Goal: Task Accomplishment & Management: Manage account settings

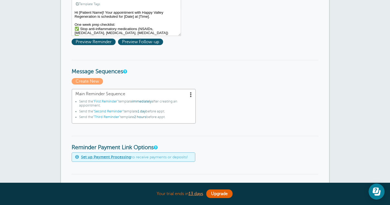
scroll to position [99, 0]
click at [191, 93] on span at bounding box center [190, 94] width 5 height 5
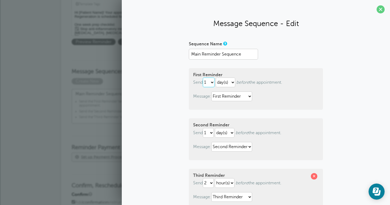
select select "7"
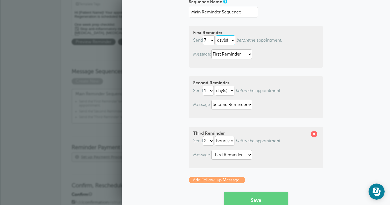
scroll to position [42, 0]
click at [315, 133] on span at bounding box center [314, 134] width 6 height 6
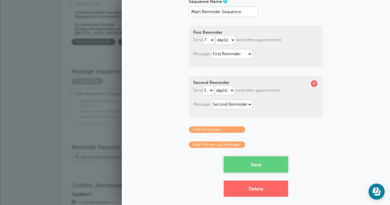
click at [260, 166] on button "Save" at bounding box center [256, 164] width 64 height 16
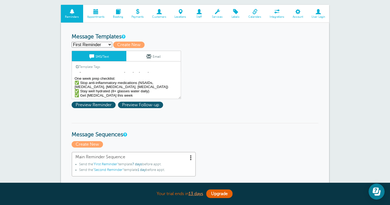
scroll to position [59, 0]
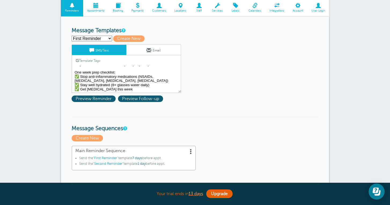
click at [129, 89] on textarea "Hi [Patient Name]! Your appointment with Happy Valley Regeneration is scheduled…" at bounding box center [126, 79] width 109 height 27
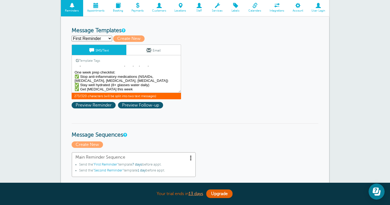
scroll to position [14, 0]
click at [91, 95] on span "273/320 characters (will be split into two text messages)" at bounding box center [126, 96] width 109 height 6
click at [163, 94] on span "273/320 characters (will be split into two text messages)" at bounding box center [126, 96] width 109 height 6
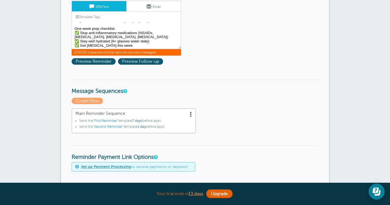
scroll to position [103, 0]
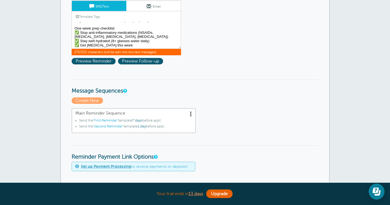
click at [190, 114] on span at bounding box center [190, 113] width 5 height 5
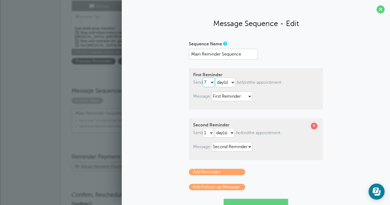
select select "0"
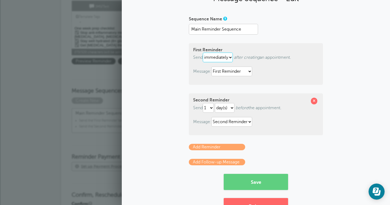
scroll to position [42, 0]
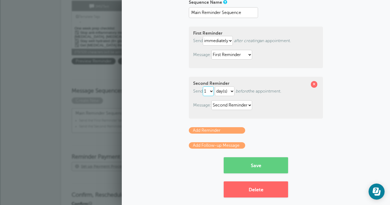
select select "7"
click at [232, 132] on link "Add Reminder" at bounding box center [217, 130] width 56 height 6
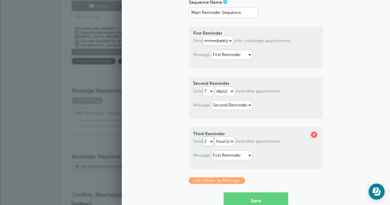
select select "1"
select select "DAY"
select select "159492"
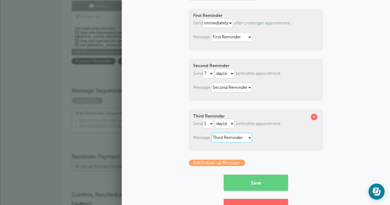
scroll to position [70, 0]
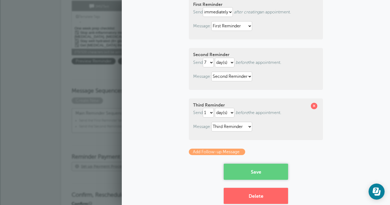
click at [259, 169] on button "Save" at bounding box center [256, 172] width 64 height 16
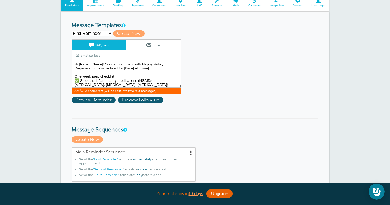
drag, startPoint x: 131, startPoint y: 82, endPoint x: 69, endPoint y: 43, distance: 73.0
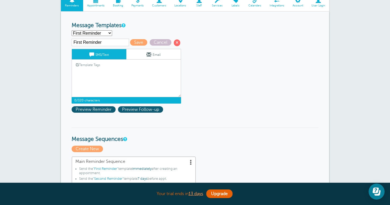
paste textarea "[Patient Name] - Appointment confirmed with Happy Valley Regeneration on [Date]…"
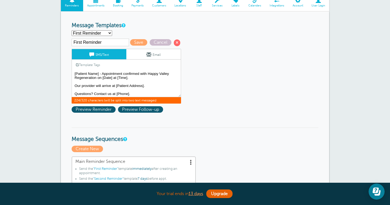
click at [86, 64] on link "Template Tags" at bounding box center [88, 65] width 32 height 10
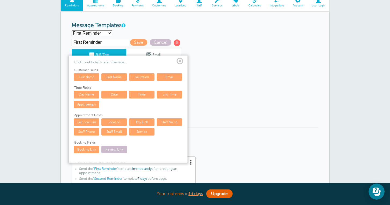
click at [181, 61] on span at bounding box center [180, 61] width 7 height 7
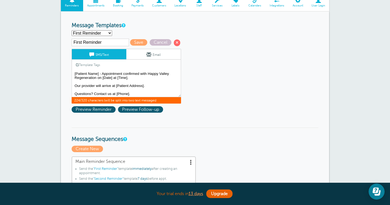
click at [93, 66] on link "Template Tags" at bounding box center [88, 65] width 32 height 10
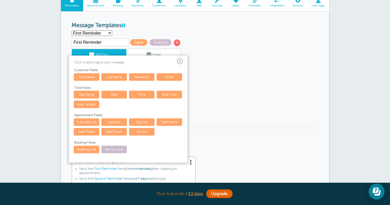
click at [95, 78] on link "First Name" at bounding box center [86, 77] width 25 height 8
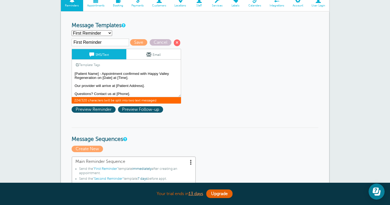
drag, startPoint x: 98, startPoint y: 73, endPoint x: 75, endPoint y: 74, distance: 23.4
click at [75, 74] on textarea "Hi [Patient Name]! Your appointment with Happy Valley Regeneration is scheduled…" at bounding box center [126, 83] width 109 height 27
click at [91, 65] on link "Template Tags" at bounding box center [88, 65] width 32 height 10
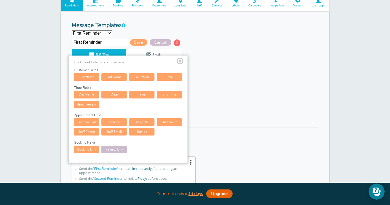
click at [91, 77] on link "First Name" at bounding box center [86, 77] width 25 height 8
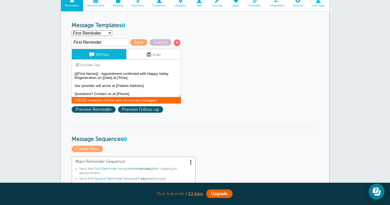
drag, startPoint x: 103, startPoint y: 76, endPoint x: 112, endPoint y: 76, distance: 9.1
click at [112, 76] on textarea "Hi [Patient Name]! Your appointment with Happy Valley Regeneration is scheduled…" at bounding box center [126, 83] width 109 height 27
click at [95, 63] on link "Template Tags" at bounding box center [88, 65] width 32 height 10
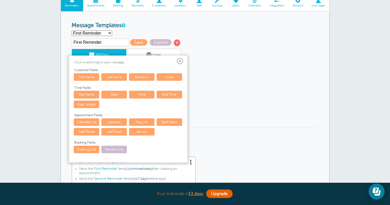
click at [116, 93] on link "Date" at bounding box center [113, 95] width 25 height 8
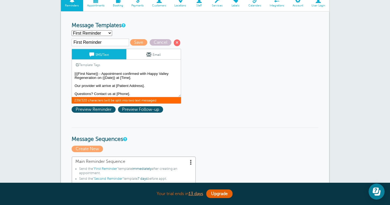
drag, startPoint x: 120, startPoint y: 77, endPoint x: 131, endPoint y: 76, distance: 10.5
click at [131, 76] on textarea "Hi [Patient Name]! Your appointment with Happy Valley Regeneration is scheduled…" at bounding box center [126, 83] width 109 height 27
click at [97, 65] on link "Template Tags" at bounding box center [88, 65] width 32 height 10
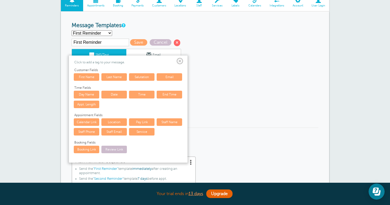
click at [137, 93] on link "Time" at bounding box center [141, 95] width 25 height 8
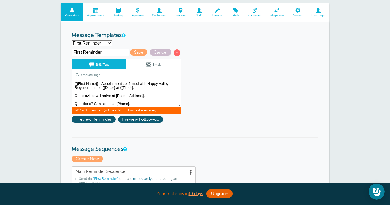
drag, startPoint x: 145, startPoint y: 95, endPoint x: 74, endPoint y: 94, distance: 71.6
click at [74, 94] on textarea "Hi [Patient Name]! Your appointment with Happy Valley Regeneration is scheduled…" at bounding box center [126, 93] width 109 height 27
click at [102, 82] on textarea "Hi [Patient Name]! Your appointment with Happy Valley Regeneration is scheduled…" at bounding box center [126, 93] width 109 height 27
click at [104, 83] on textarea "Hi [Patient Name]! Your appointment with Happy Valley Regeneration is scheduled…" at bounding box center [126, 93] width 109 height 27
click at [130, 83] on textarea "Hi [Patient Name]! Your appointment with Happy Valley Regeneration is scheduled…" at bounding box center [126, 93] width 109 height 27
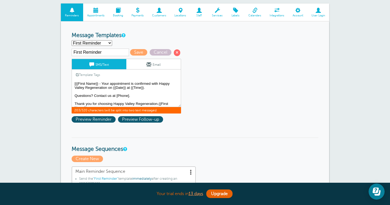
click at [149, 88] on textarea "Hi [Patient Name]! Your appointment with Happy Valley Regeneration is scheduled…" at bounding box center [126, 93] width 109 height 27
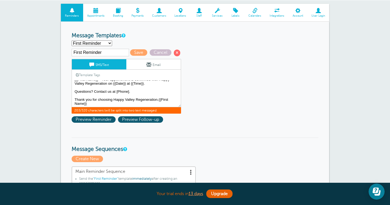
scroll to position [4, 0]
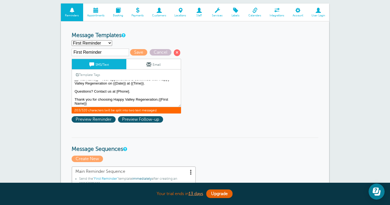
drag, startPoint x: 131, startPoint y: 92, endPoint x: 73, endPoint y: 90, distance: 58.0
click at [73, 90] on textarea "Hi [Patient Name]! Your appointment with Happy Valley Regeneration is scheduled…" at bounding box center [126, 93] width 109 height 27
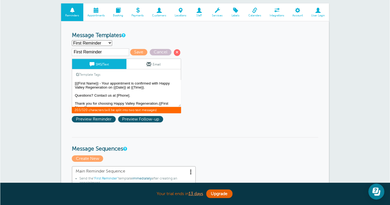
scroll to position [0, 0]
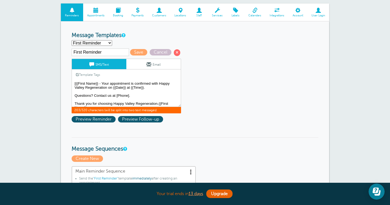
click at [74, 82] on textarea "Hi [Patient Name]! Your appointment with Happy Valley Regeneration is scheduled…" at bounding box center [126, 93] width 109 height 27
drag, startPoint x: 157, startPoint y: 83, endPoint x: 137, endPoint y: 81, distance: 20.2
click at [137, 81] on textarea "Hi [Patient Name]! Your appointment with Happy Valley Regeneration is scheduled…" at bounding box center [126, 93] width 109 height 27
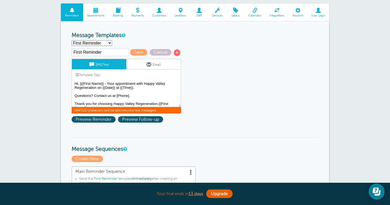
click at [137, 82] on textarea "Hi [Patient Name]! Your appointment with Happy Valley Regeneration is scheduled…" at bounding box center [126, 93] width 109 height 27
click at [166, 83] on textarea "Hi [Patient Name]! Your appointment with Happy Valley Regeneration is scheduled…" at bounding box center [126, 93] width 109 height 27
click at [169, 83] on textarea "Hi [Patient Name]! Your appointment with Happy Valley Regeneration is scheduled…" at bounding box center [126, 93] width 109 height 27
click at [165, 83] on textarea "Hi [Patient Name]! Your appointment with Happy Valley Regeneration is scheduled…" at bounding box center [126, 93] width 109 height 27
drag, startPoint x: 99, startPoint y: 86, endPoint x: 167, endPoint y: 84, distance: 67.9
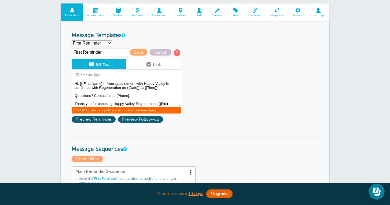
click at [167, 84] on textarea "Hi [Patient Name]! Your appointment with Happy Valley Regeneration is scheduled…" at bounding box center [126, 93] width 109 height 27
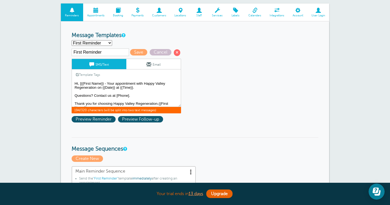
click at [102, 88] on textarea "Hi [Patient Name]! Your appointment with Happy Valley Regeneration is scheduled…" at bounding box center [126, 93] width 109 height 27
click at [109, 82] on textarea "Hi [Patient Name]! Your appointment with Happy Valley Regeneration is scheduled…" at bounding box center [126, 93] width 109 height 27
click at [134, 95] on textarea "Hi [Patient Name]! Your appointment with Happy Valley Regeneration is scheduled…" at bounding box center [126, 93] width 109 height 27
click at [106, 83] on textarea "Hi [Patient Name]! Your appointment with Happy Valley Regeneration is scheduled…" at bounding box center [126, 93] width 109 height 27
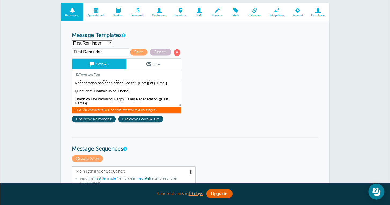
scroll to position [4, 0]
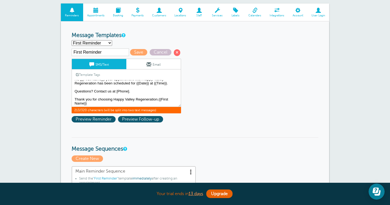
drag, startPoint x: 131, startPoint y: 90, endPoint x: 74, endPoint y: 90, distance: 56.6
click at [74, 90] on textarea "Hi [Patient Name]! Your appointment with Happy Valley Regeneration is scheduled…" at bounding box center [126, 93] width 109 height 27
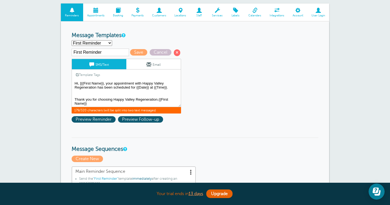
scroll to position [60, 0]
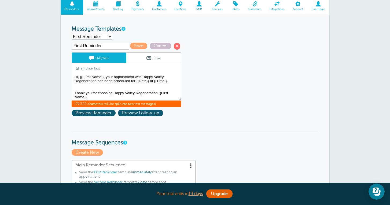
click at [159, 93] on textarea "Hi [Patient Name]! Your appointment with Happy Valley Regeneration is scheduled…" at bounding box center [126, 87] width 109 height 27
drag, startPoint x: 158, startPoint y: 91, endPoint x: 170, endPoint y: 98, distance: 13.1
click at [170, 98] on textarea "Hi [Patient Name]! Your appointment with Happy Valley Regeneration is scheduled…" at bounding box center [126, 87] width 109 height 27
click at [96, 66] on link "Template Tags" at bounding box center [88, 68] width 32 height 10
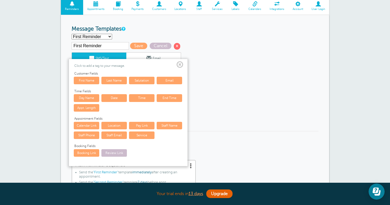
click at [89, 80] on link "First Name" at bounding box center [86, 81] width 25 height 8
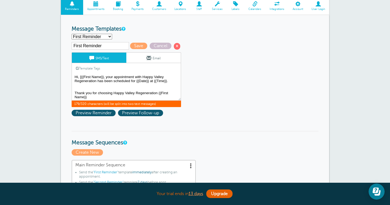
click at [90, 97] on textarea "Hi [Patient Name]! Your appointment with Happy Valley Regeneration is scheduled…" at bounding box center [126, 87] width 109 height 27
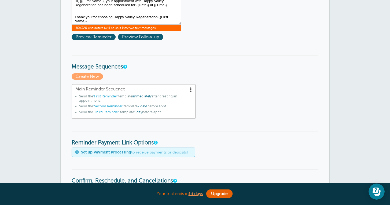
scroll to position [129, 0]
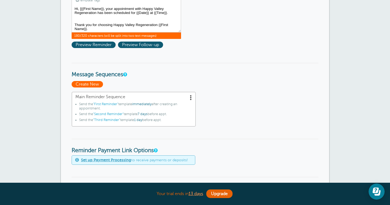
type textarea "Hi, [{{First Name}}, your appointment with Happy Valley Regeneration has been s…"
click at [96, 84] on span "Create New" at bounding box center [87, 84] width 31 height 6
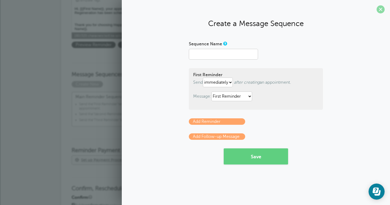
click at [382, 10] on span at bounding box center [381, 9] width 8 height 8
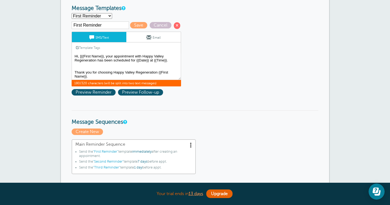
scroll to position [81, 0]
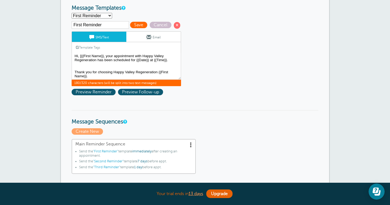
click at [136, 26] on span "Save" at bounding box center [138, 25] width 17 height 6
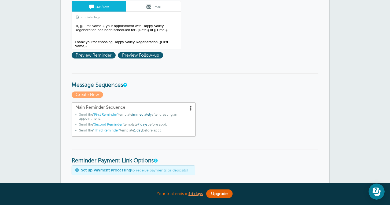
scroll to position [102, 0]
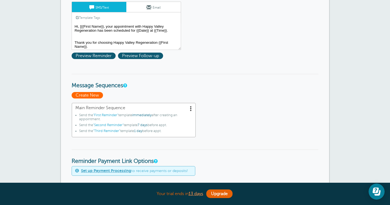
click at [92, 94] on span "Create New" at bounding box center [87, 95] width 31 height 6
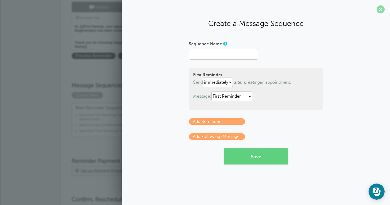
click at [381, 9] on span at bounding box center [381, 9] width 8 height 8
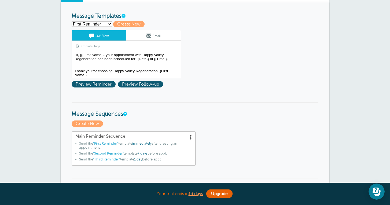
scroll to position [72, 0]
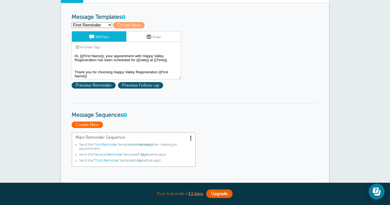
click at [95, 123] on span "Create New" at bounding box center [87, 125] width 31 height 6
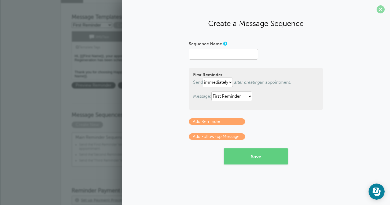
click at [380, 11] on span at bounding box center [381, 9] width 8 height 8
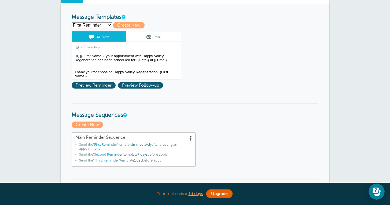
click at [191, 136] on span at bounding box center [190, 137] width 5 height 5
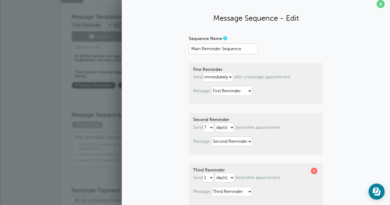
scroll to position [5, 0]
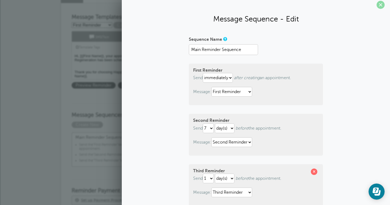
click at [380, 5] on span at bounding box center [381, 5] width 8 height 8
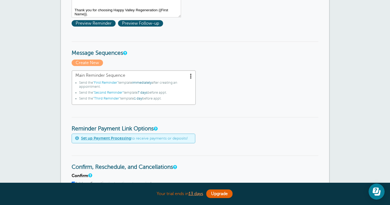
scroll to position [127, 0]
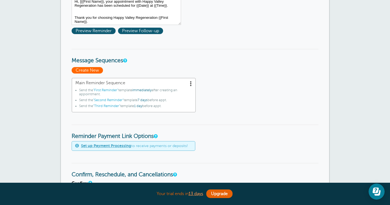
click at [93, 72] on span "Create New" at bounding box center [87, 70] width 31 height 6
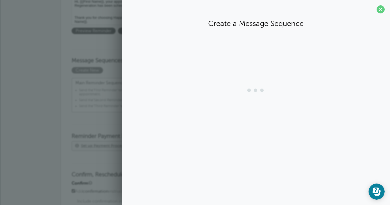
scroll to position [0, 0]
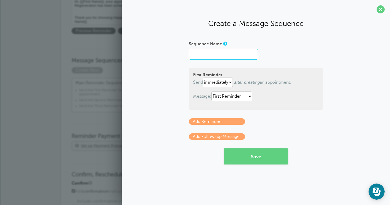
click at [212, 54] on input "Sequence Name" at bounding box center [223, 54] width 69 height 11
type input "Message (7 days out)"
select select "7"
select select "159491"
click at [228, 123] on link "Add Reminder" at bounding box center [217, 121] width 56 height 6
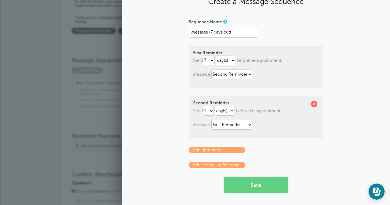
scroll to position [22, 0]
click at [233, 32] on input "Message (7 days out)" at bounding box center [223, 32] width 69 height 11
type input "M"
type input "Reminder"
select select "159492"
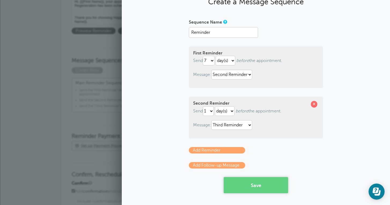
click at [255, 182] on button "Save" at bounding box center [256, 185] width 64 height 16
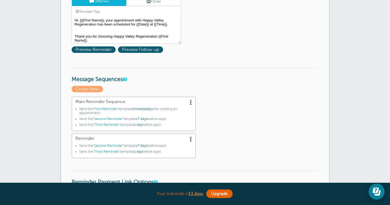
scroll to position [104, 0]
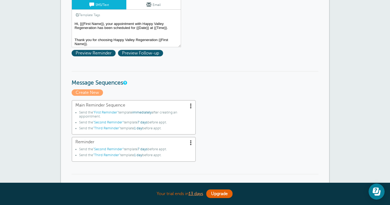
click at [191, 141] on span at bounding box center [190, 142] width 5 height 5
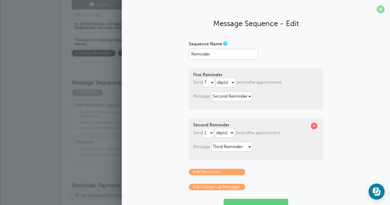
click at [383, 11] on span at bounding box center [381, 9] width 8 height 8
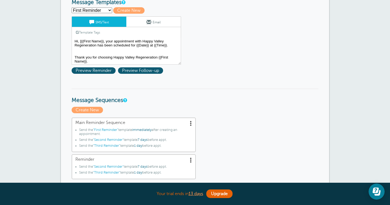
scroll to position [95, 0]
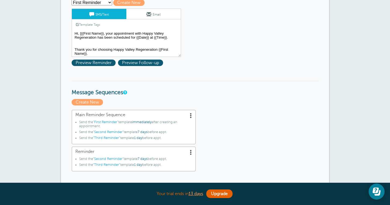
click at [190, 152] on span at bounding box center [190, 151] width 5 height 5
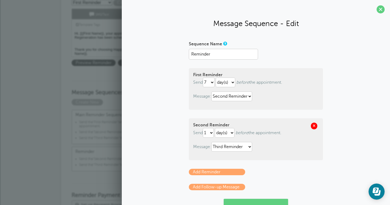
click at [313, 127] on span at bounding box center [314, 126] width 6 height 6
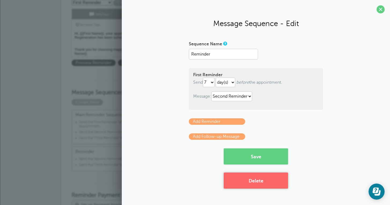
click at [268, 180] on button "Delete" at bounding box center [256, 181] width 64 height 16
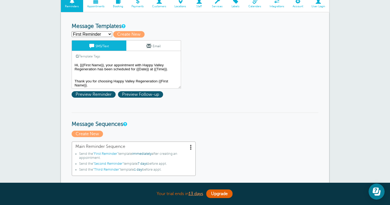
scroll to position [57, 0]
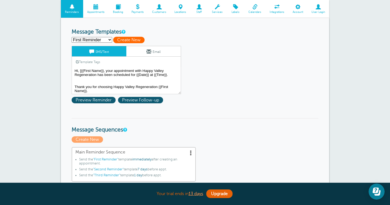
click at [137, 38] on span "Create New" at bounding box center [128, 40] width 31 height 6
select select
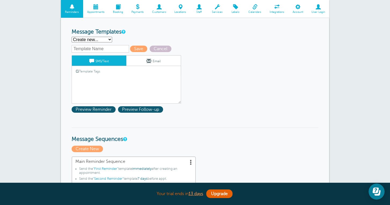
select select "159491"
type input "Second Reminder"
type textarea "Hi {{First Name}}, you have an appointment with Happy Valley Regeneration at {{…"
select select "159489"
type input "First Reminder"
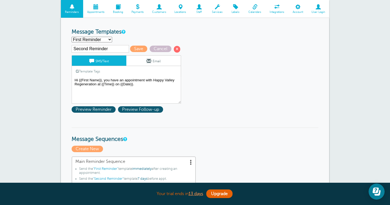
type textarea "Hi, [{{First Name}}, your appointment with Happy Valley Regeneration has been s…"
select select "159491"
type input "Second Reminder"
click at [136, 84] on textarea "Hi, [{{First Name}}, your appointment with Happy Valley Regeneration has been s…" at bounding box center [126, 90] width 109 height 27
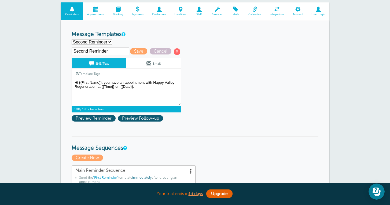
scroll to position [49, 0]
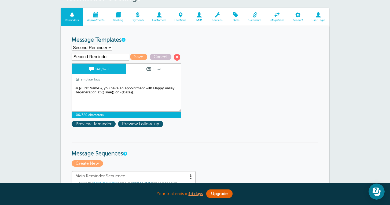
drag, startPoint x: 123, startPoint y: 87, endPoint x: 109, endPoint y: 86, distance: 14.2
click at [109, 86] on textarea "Hi, [{{First Name}}, your appointment with Happy Valley Regeneration has been s…" at bounding box center [126, 98] width 109 height 27
click at [97, 91] on textarea "Hi, [{{First Name}}, your appointment with Happy Valley Regeneration has been s…" at bounding box center [126, 98] width 109 height 27
click at [139, 91] on textarea "Hi, [{{First Name}}, your appointment with Happy Valley Regeneration has been s…" at bounding box center [126, 98] width 109 height 27
paste textarea "☐ Stop anti-inflammatory meds (Advil, Aleve, aspirin) ☐ Maintain proper hydrati…"
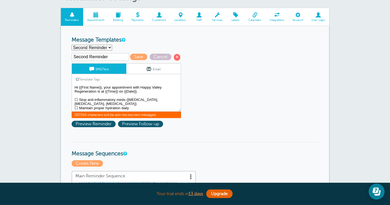
scroll to position [5, 0]
paste textarea "☐"
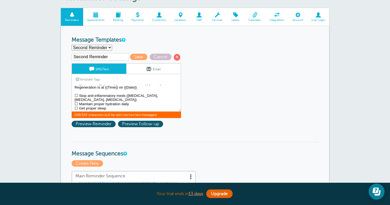
drag, startPoint x: 106, startPoint y: 104, endPoint x: 79, endPoint y: 103, distance: 26.6
click at [79, 103] on textarea "Hi, [{{First Name}}, your appointment with Happy Valley Regeneration has been s…" at bounding box center [126, 98] width 109 height 27
paste textarea "Get adequate sleep nightly"
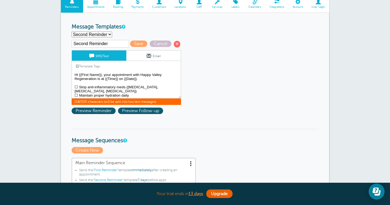
scroll to position [0, 0]
click at [159, 87] on textarea "Hi, [{{First Name}}, your appointment with Happy Valley Regeneration has been s…" at bounding box center [126, 85] width 109 height 27
drag, startPoint x: 180, startPoint y: 105, endPoint x: 127, endPoint y: 86, distance: 56.7
click at [127, 86] on textarea "Hi, [{{First Name}}, your appointment with Happy Valley Regeneration has been s…" at bounding box center [126, 85] width 109 height 27
click at [161, 86] on textarea "Hi, [{{First Name}}, your appointment with Happy Valley Regeneration has been s…" at bounding box center [126, 85] width 109 height 27
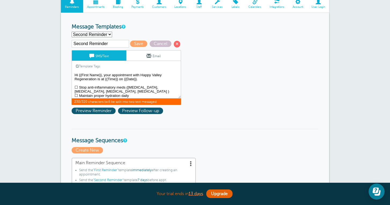
click at [126, 86] on textarea "Hi, [{{First Name}}, your appointment with Happy Valley Regeneration has been s…" at bounding box center [126, 85] width 109 height 27
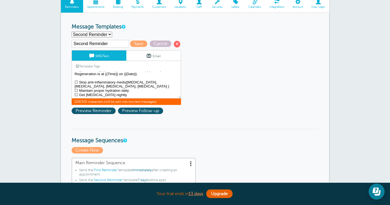
scroll to position [10, 0]
click at [129, 85] on textarea "Hi, [{{First Name}}, your appointment with Happy Valley Regeneration has been s…" at bounding box center [126, 85] width 109 height 27
click at [177, 76] on textarea "Hi, [{{First Name}}, your appointment with Happy Valley Regeneration has been s…" at bounding box center [126, 85] width 109 height 27
click at [125, 74] on textarea "Hi, [{{First Name}}, your appointment with Happy Valley Regeneration has been s…" at bounding box center [126, 85] width 109 height 27
click at [125, 78] on textarea "Hi, [{{First Name}}, your appointment with Happy Valley Regeneration has been s…" at bounding box center [126, 85] width 109 height 27
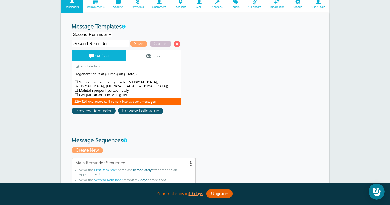
click at [124, 86] on textarea "Hi, [{{First Name}}, your appointment with Happy Valley Regeneration has been s…" at bounding box center [126, 85] width 109 height 27
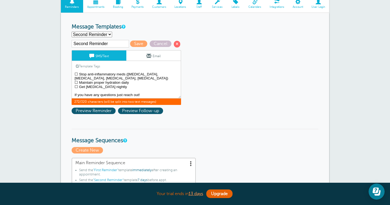
type textarea "Hi {{First Name}}, your appointment with Happy Valley Regeneration is at {{Time…"
select select "159491"
click at [133, 42] on span "Save" at bounding box center [138, 44] width 17 height 6
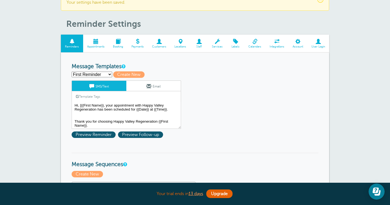
scroll to position [28, 0]
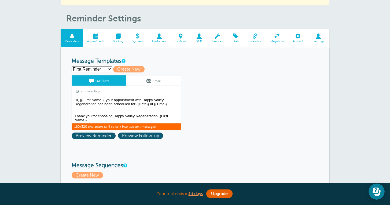
drag, startPoint x: 74, startPoint y: 115, endPoint x: 89, endPoint y: 120, distance: 16.0
click at [89, 120] on textarea "Hi, [{{First Name}}, your appointment with Happy Valley Regeneration has been s…" at bounding box center [126, 110] width 109 height 27
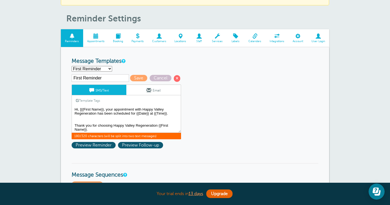
click at [91, 127] on textarea "Hi, [{{First Name}}, your appointment with Happy Valley Regeneration has been s…" at bounding box center [126, 119] width 109 height 27
select select "159491"
type input "Second Reminder"
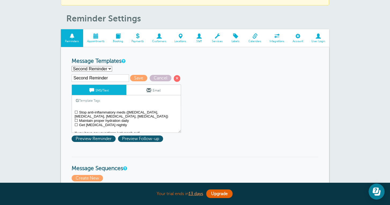
scroll to position [9, 0]
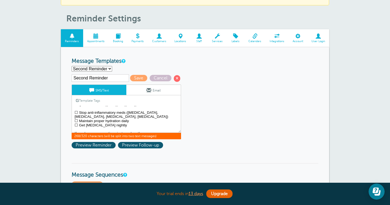
click at [146, 128] on textarea "Hi, [{{First Name}}, your appointment with Happy Valley Regeneration has been s…" at bounding box center [126, 119] width 109 height 27
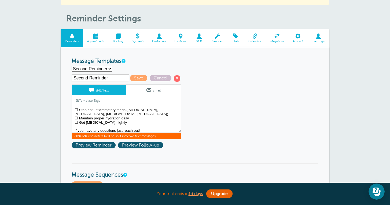
scroll to position [16, 0]
paste textarea "Thank you for choosing Happy Valley Regeneration {{First Name}}."
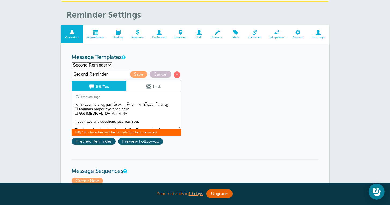
scroll to position [30, 0]
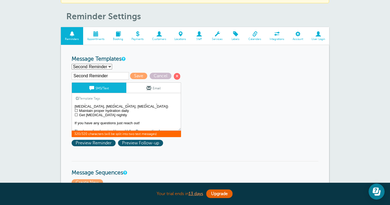
click at [91, 126] on textarea "Hi, [{{First Name}}, your appointment with Happy Valley Regeneration has been s…" at bounding box center [126, 117] width 109 height 27
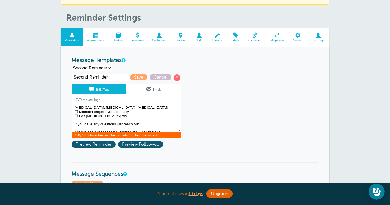
scroll to position [17, 0]
drag, startPoint x: 141, startPoint y: 120, endPoint x: 75, endPoint y: 118, distance: 66.3
click at [75, 118] on textarea "Hi, [{{First Name}}, your appointment with Happy Valley Regeneration has been s…" at bounding box center [126, 118] width 109 height 27
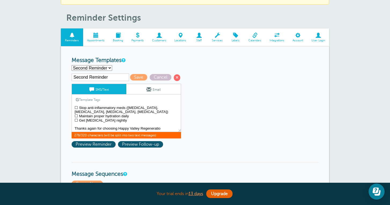
scroll to position [9, 0]
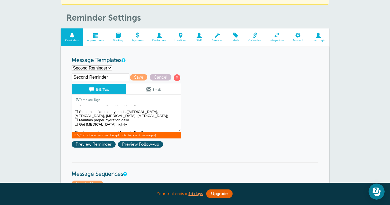
click at [163, 126] on textarea "Hi, [{{First Name}}, your appointment with Happy Valley Regeneration has been s…" at bounding box center [126, 118] width 109 height 27
click at [88, 127] on textarea "Hi, [{{First Name}}, your appointment with Happy Valley Regeneration has been s…" at bounding box center [126, 118] width 109 height 27
click at [98, 98] on link "Template Tags" at bounding box center [88, 99] width 32 height 10
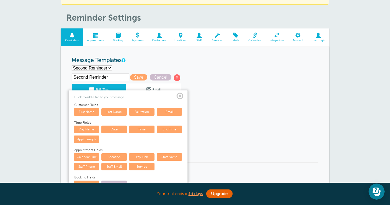
click at [91, 110] on link "First Name" at bounding box center [86, 112] width 25 height 8
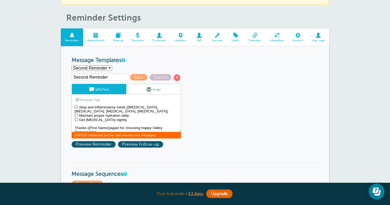
scroll to position [13, 0]
click at [121, 124] on textarea "Hi, [{{First Name}}, your appointment with Happy Valley Regeneration has been s…" at bounding box center [126, 118] width 109 height 27
drag, startPoint x: 111, startPoint y: 123, endPoint x: 88, endPoint y: 124, distance: 23.1
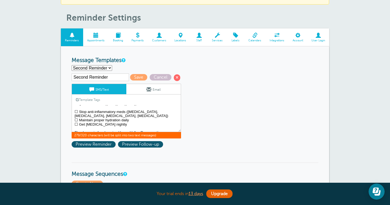
click at [97, 127] on textarea "Hi, [{{First Name}}, your appointment with Happy Valley Regeneration has been s…" at bounding box center [126, 118] width 109 height 27
paste textarea "Thank you for choosing Happy Valley Regeneration {{First Name}}."
drag, startPoint x: 159, startPoint y: 127, endPoint x: 74, endPoint y: 127, distance: 85.6
click at [74, 127] on textarea "Hi, [{{First Name}}, your appointment with Happy Valley Regeneration has been s…" at bounding box center [126, 118] width 109 height 27
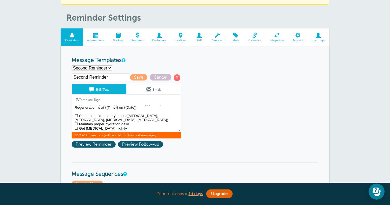
paste textarea "Thank you for choosing Happy Valley Regeneration {{First Name}}."
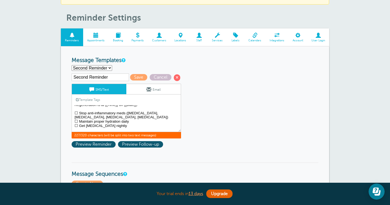
scroll to position [13, 0]
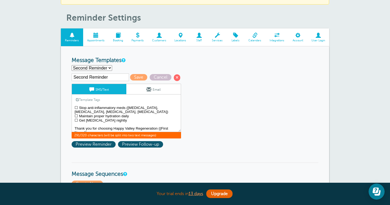
drag, startPoint x: 101, startPoint y: 130, endPoint x: 73, endPoint y: 122, distance: 29.1
click at [73, 122] on textarea "Hi, [{{First Name}}, your appointment with Happy Valley Regeneration has been s…" at bounding box center [126, 118] width 109 height 27
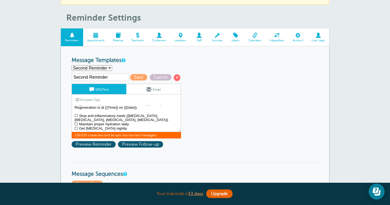
scroll to position [8, 0]
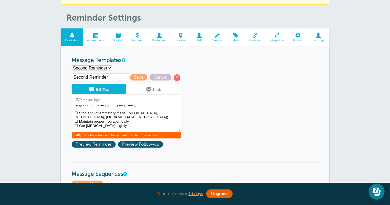
click at [98, 99] on link "Template Tags" at bounding box center [88, 99] width 32 height 10
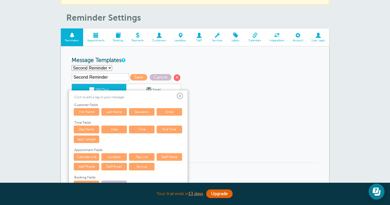
click at [92, 108] on link "First Name" at bounding box center [86, 112] width 25 height 8
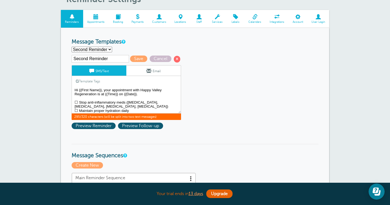
scroll to position [0, 0]
type textarea "Hi {{First Name}}, your appointment with Happy Valley Regeneration is at {{Time…"
click at [133, 59] on span "Save" at bounding box center [138, 59] width 17 height 6
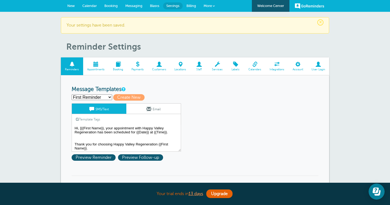
select select "159492"
type input "Third Reminder"
type textarea "Hi {{First Name}}, you have an appointment with Happy Valley Regeneration [DATE…"
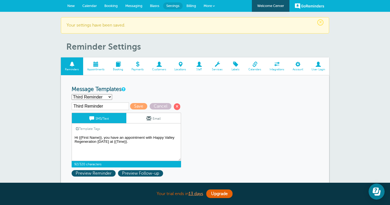
drag, startPoint x: 131, startPoint y: 141, endPoint x: 74, endPoint y: 134, distance: 57.6
click at [74, 134] on textarea "Hi, [{{First Name}}, your appointment with Happy Valley Regeneration has been s…" at bounding box center [126, 147] width 109 height 27
paste textarea "Your appointment with Happy Valley Regeneration is [DATE] at"
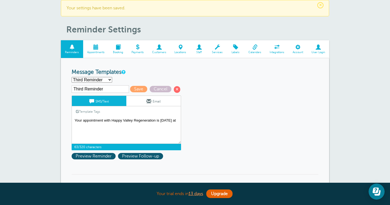
scroll to position [17, 0]
click at [76, 119] on textarea "Hi, [{{First Name}}, your appointment with Happy Valley Regeneration has been s…" at bounding box center [126, 130] width 109 height 27
click at [93, 109] on link "Template Tags" at bounding box center [88, 111] width 32 height 10
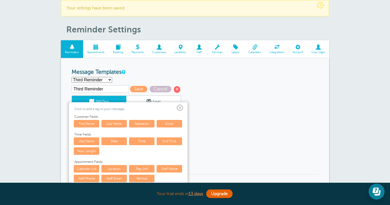
click at [91, 122] on link "First Name" at bounding box center [86, 124] width 25 height 8
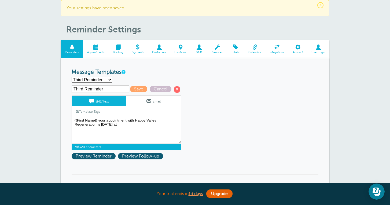
click at [98, 120] on textarea "Hi, [{{First Name}}, your appointment with Happy Valley Regeneration has been s…" at bounding box center [126, 130] width 109 height 27
click at [126, 125] on textarea "Hi, [{{First Name}}, your appointment with Happy Valley Regeneration has been s…" at bounding box center [126, 130] width 109 height 27
click at [97, 110] on link "Template Tags" at bounding box center [88, 111] width 32 height 10
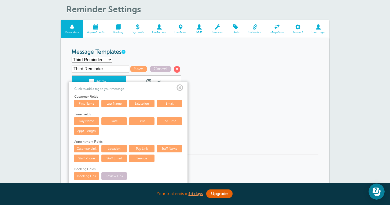
scroll to position [37, 0]
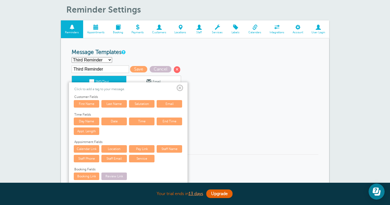
click at [137, 122] on link "Time" at bounding box center [141, 122] width 25 height 8
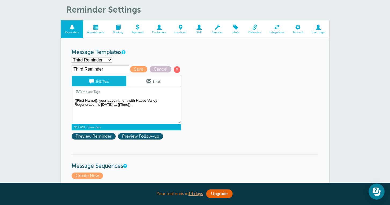
paste textarea "☐ No anti-inflammatory medications today ☐ Light breakfast only ☐ Comfortable c…"
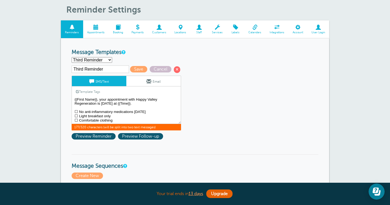
scroll to position [1, 0]
drag, startPoint x: 114, startPoint y: 119, endPoint x: 79, endPoint y: 118, distance: 34.9
click at [79, 118] on textarea "Hi, [{{First Name}}, your appointment with Happy Valley Regeneration has been s…" at bounding box center [126, 110] width 109 height 27
drag, startPoint x: 149, startPoint y: 119, endPoint x: 80, endPoint y: 119, distance: 69.8
click at [80, 119] on textarea "Hi, [{{First Name}}, your appointment with Happy Valley Regeneration has been s…" at bounding box center [126, 110] width 109 height 27
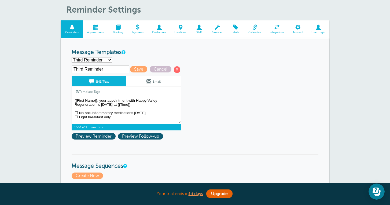
scroll to position [1, 0]
paste textarea "☐"
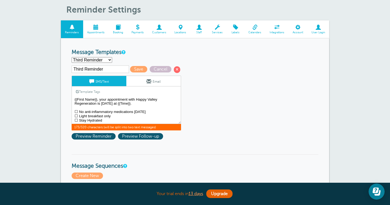
scroll to position [9, 0]
type textarea "{{First Name}}, your appointment with Happy Valley Regeneration is [DATE] at {{…"
click at [91, 90] on link "Template Tags" at bounding box center [88, 91] width 32 height 10
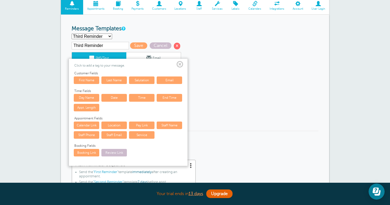
scroll to position [60, 0]
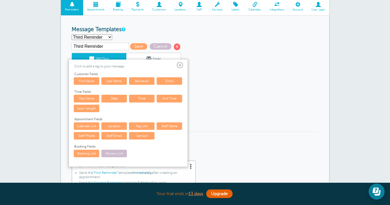
click at [102, 66] on p "Click to add a tag to your message." at bounding box center [128, 66] width 108 height 4
click at [127, 64] on p "Click to add a tag to your message." at bounding box center [128, 66] width 108 height 4
drag, startPoint x: 126, startPoint y: 66, endPoint x: 83, endPoint y: 64, distance: 42.4
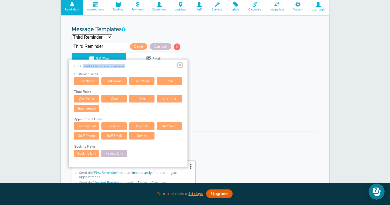
click at [83, 64] on p "Click to add a tag to your message." at bounding box center [128, 66] width 108 height 4
click at [113, 151] on link "Review Link" at bounding box center [113, 154] width 25 height 8
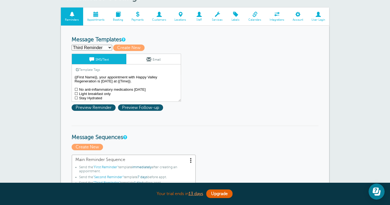
scroll to position [34, 0]
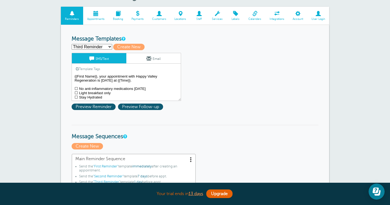
click at [108, 97] on textarea "Hi, [{{First Name}}, your appointment with Happy Valley Regeneration has been s…" at bounding box center [126, 87] width 109 height 27
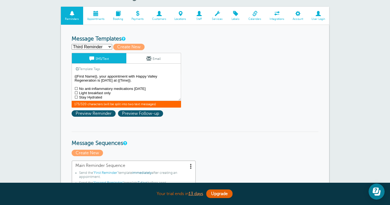
click at [94, 68] on link "Template Tags" at bounding box center [88, 69] width 32 height 10
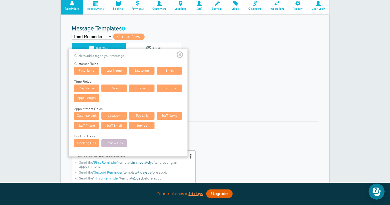
scroll to position [43, 0]
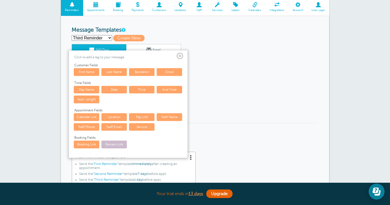
click at [180, 56] on span at bounding box center [180, 56] width 7 height 7
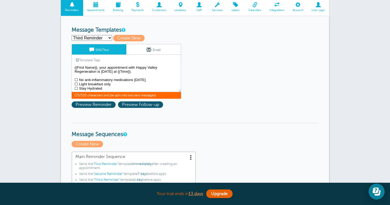
scroll to position [9, 0]
click at [105, 81] on textarea "Hi, [{{First Name}}, your appointment with Happy Valley Regeneration has been s…" at bounding box center [126, 78] width 109 height 27
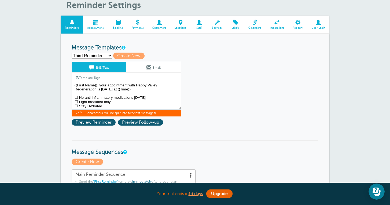
scroll to position [26, 0]
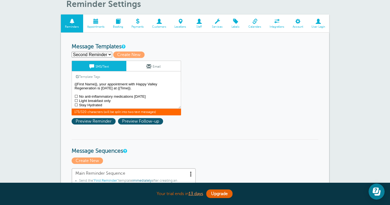
select select "159492"
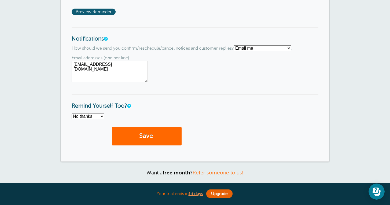
scroll to position [400, 0]
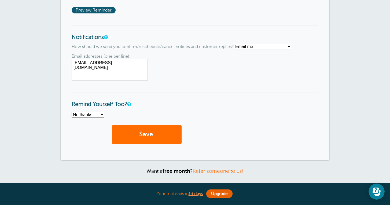
click at [159, 129] on button "Save" at bounding box center [147, 134] width 70 height 19
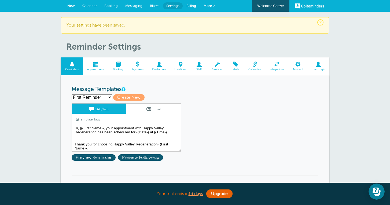
select select "159492"
type input "Third Reminder"
type textarea "{{First Name}}, your appointment with Happy Valley Regeneration is [DATE] at {{…"
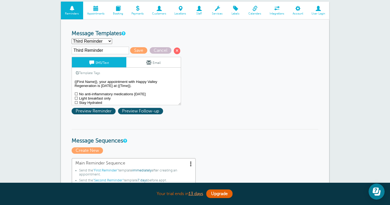
select select "159491"
type input "Second Reminder"
type textarea "Hi {{First Name}}, your appointment with Happy Valley Regeneration is at {{Time…"
select select "159489"
type input "First Reminder"
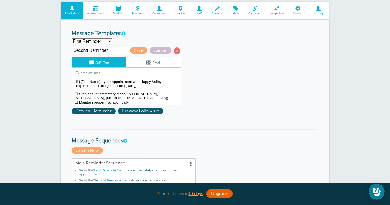
type textarea "Hi, [{{First Name}}, your appointment with Happy Valley Regeneration has been s…"
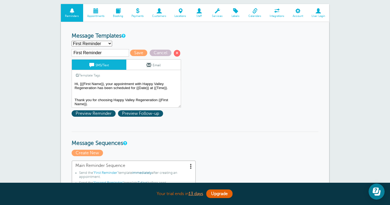
scroll to position [0, 0]
click at [92, 104] on textarea "Hi, [{{First Name}}, your appointment with Happy Valley Regeneration has been s…" at bounding box center [126, 94] width 109 height 27
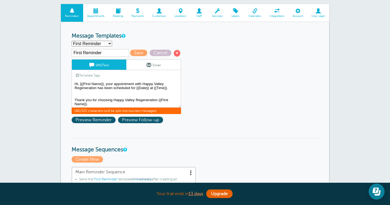
select select "159492"
type input "Third Reminder"
click at [112, 104] on textarea "Hi, [{{First Name}}, your appointment with Happy Valley Regeneration has been s…" at bounding box center [126, 94] width 109 height 27
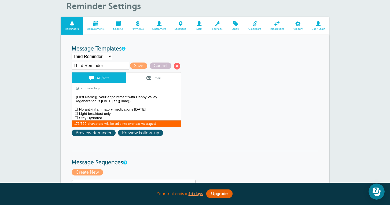
scroll to position [0, 0]
type textarea "{{First Name}}, your appointment with Happy Valley Regeneration is [DATE] at {{…"
select select "159492"
click at [101, 116] on textarea "Hi, [{{First Name}}, your appointment with Happy Valley Regeneration has been s…" at bounding box center [126, 107] width 109 height 27
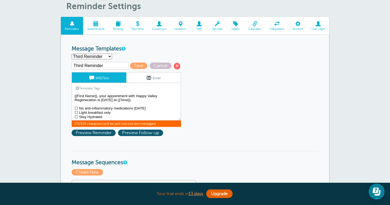
scroll to position [1, 0]
type textarea "{{First Name}}, your appointment with Happy Valley Regeneration is [DATE] at {{…"
select select "159489"
type input "First Reminder"
type textarea "Hi, [{{First Name}}, your appointment with Happy Valley Regeneration has been s…"
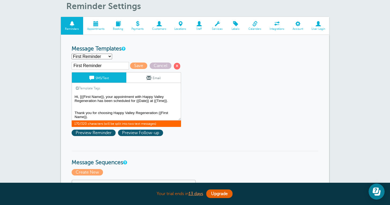
scroll to position [0, 0]
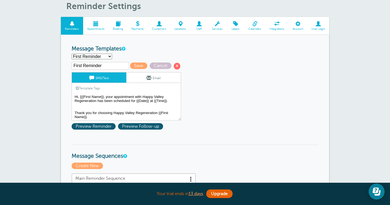
select select "159491"
type input "Second Reminder"
type textarea "Hi {{First Name}}, your appointment with Happy Valley Regeneration is at {{Time…"
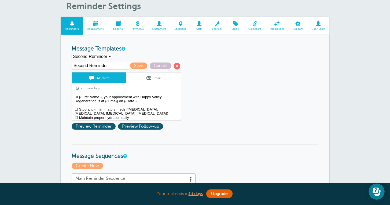
scroll to position [0, 0]
click at [97, 128] on span "Preview Reminder" at bounding box center [94, 126] width 44 height 6
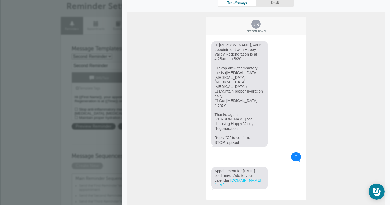
scroll to position [63, 0]
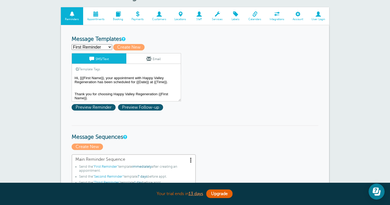
scroll to position [51, 0]
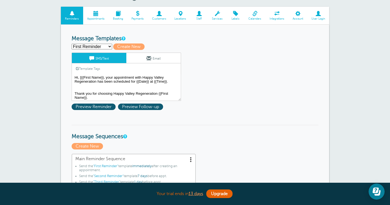
select select "159491"
type input "Second Reminder"
type textarea "Hi {{First Name}}, your appointment with Happy Valley Regeneration is at {{Time…"
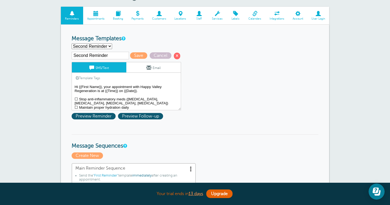
select select "159492"
type input "Third Reminder"
type textarea "{{First Name}}, your appointment with Happy Valley Regeneration is [DATE] at {{…"
select select "159491"
type input "Second Reminder"
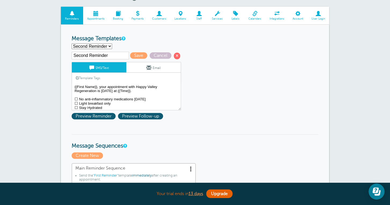
type textarea "Hi {{First Name}}, your appointment with Happy Valley Regeneration is at {{Time…"
select select "159489"
type input "First Reminder"
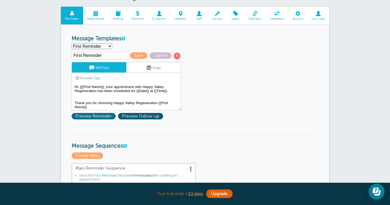
click at [107, 115] on span "Preview Reminder" at bounding box center [94, 116] width 44 height 6
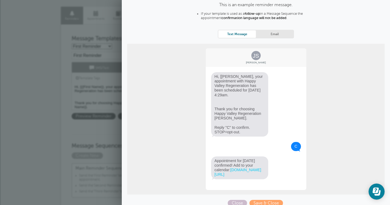
scroll to position [34, 0]
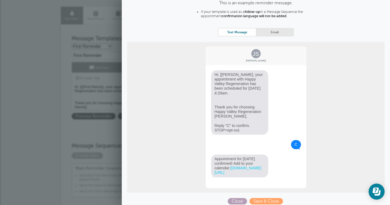
click at [237, 198] on span "Close" at bounding box center [237, 201] width 19 height 6
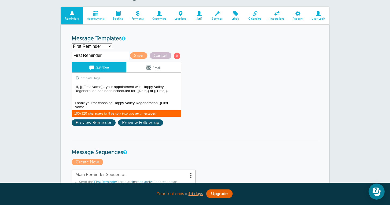
click at [81, 87] on textarea "Hi, [{{First Name}}, your appointment with Happy Valley Regeneration has been s…" at bounding box center [126, 96] width 109 height 27
click at [89, 119] on span "Preview Reminder" at bounding box center [94, 122] width 44 height 6
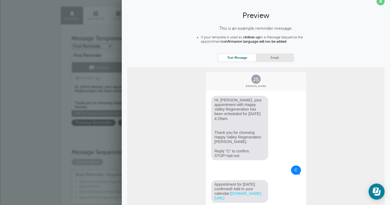
scroll to position [6, 0]
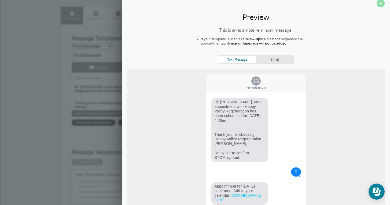
click at [380, 5] on span at bounding box center [381, 3] width 8 height 8
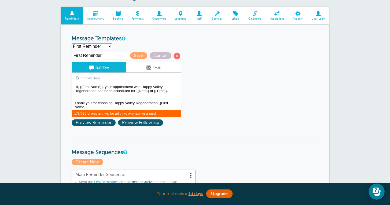
click at [80, 86] on textarea "Hi, [{{First Name}}, your appointment with Happy Valley Regeneration has been s…" at bounding box center [126, 96] width 109 height 27
type textarea "Hi {{First Name}}, your appointment with Happy Valley Regeneration has been sch…"
click at [101, 123] on span "Preview Reminder" at bounding box center [94, 122] width 44 height 6
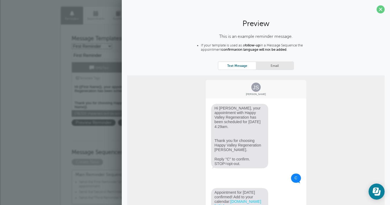
scroll to position [0, 0]
click at [380, 10] on span at bounding box center [381, 9] width 8 height 8
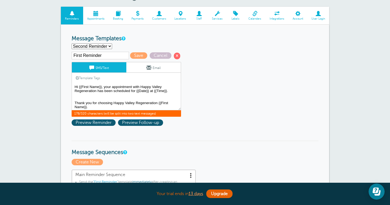
select select "159489"
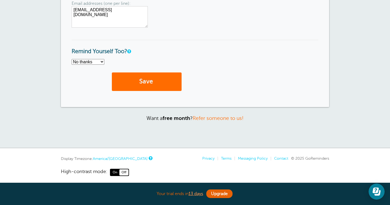
scroll to position [478, 0]
click at [152, 80] on button "Save" at bounding box center [147, 82] width 70 height 19
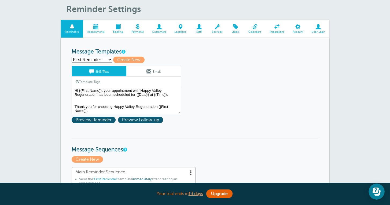
scroll to position [44, 0]
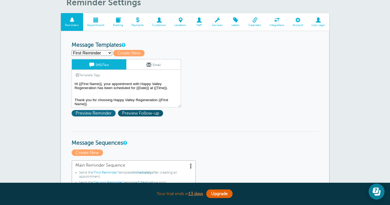
click at [99, 112] on span "Preview Reminder" at bounding box center [94, 113] width 44 height 6
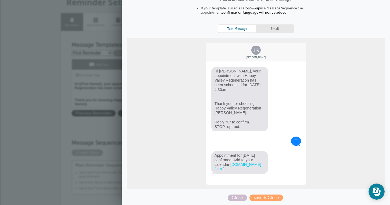
scroll to position [40, 0]
click at [235, 198] on span "Close" at bounding box center [237, 198] width 19 height 6
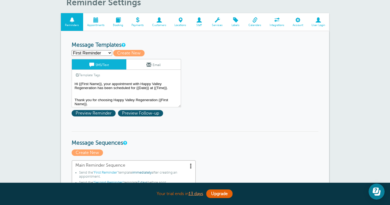
select select "159491"
type input "Second Reminder"
type textarea "Hi {{First Name}}, your appointment with Happy Valley Regeneration is at {{Time…"
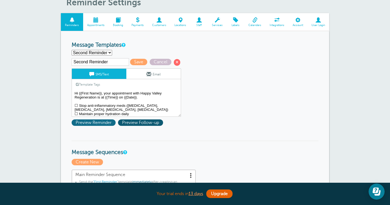
click at [102, 120] on span "Preview Reminder" at bounding box center [94, 122] width 44 height 6
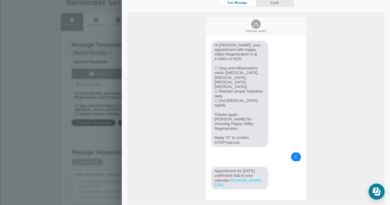
scroll to position [63, 0]
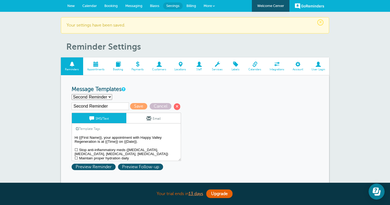
scroll to position [0, 0]
